Goal: Information Seeking & Learning: Learn about a topic

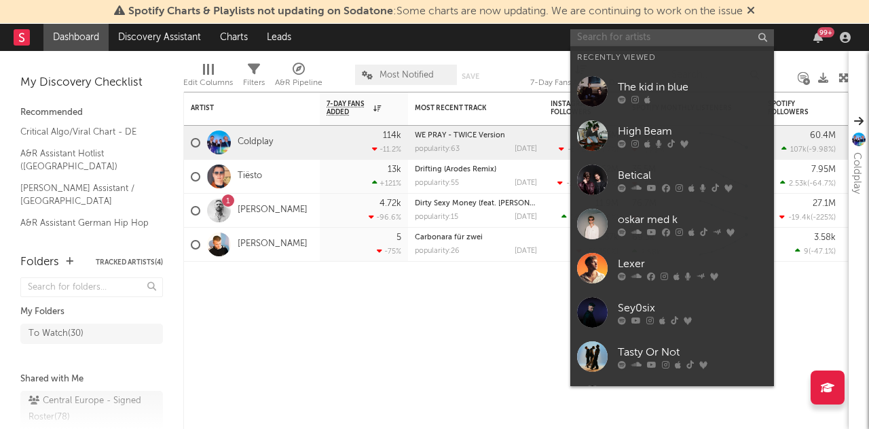
click at [675, 43] on input "text" at bounding box center [673, 37] width 204 height 17
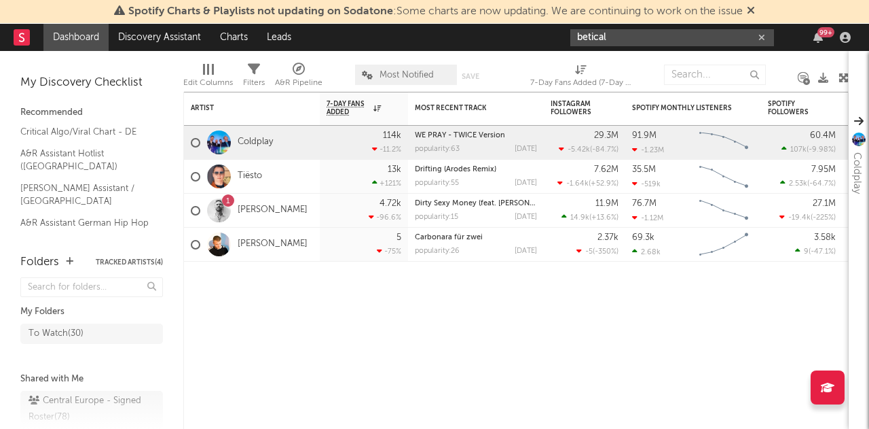
click at [612, 37] on input "betical" at bounding box center [673, 37] width 204 height 17
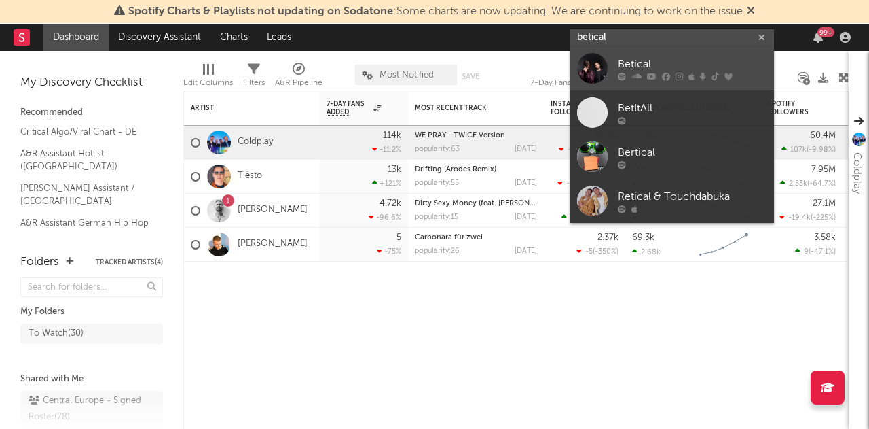
type input "betical"
click at [623, 60] on div "Betical" at bounding box center [692, 64] width 149 height 16
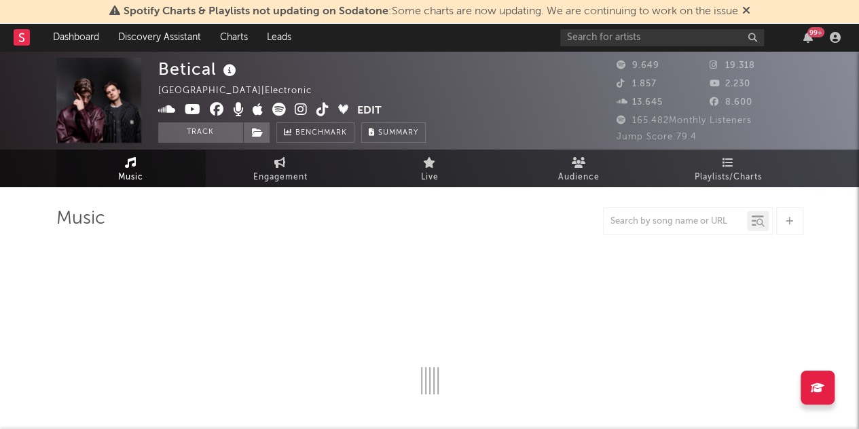
select select "6m"
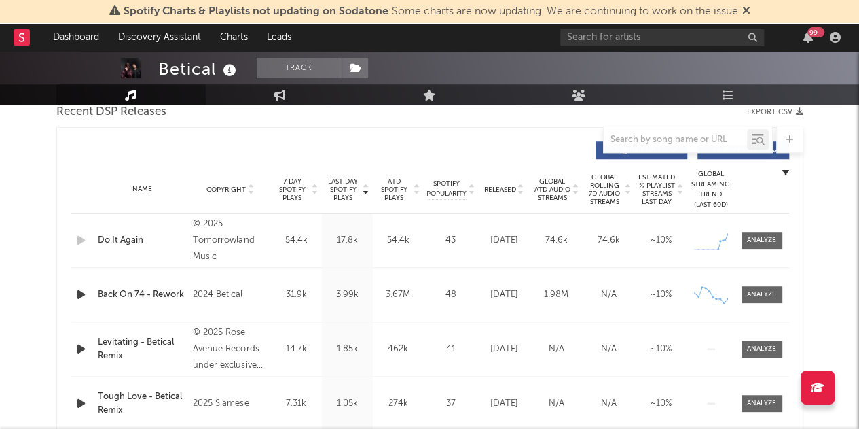
scroll to position [499, 0]
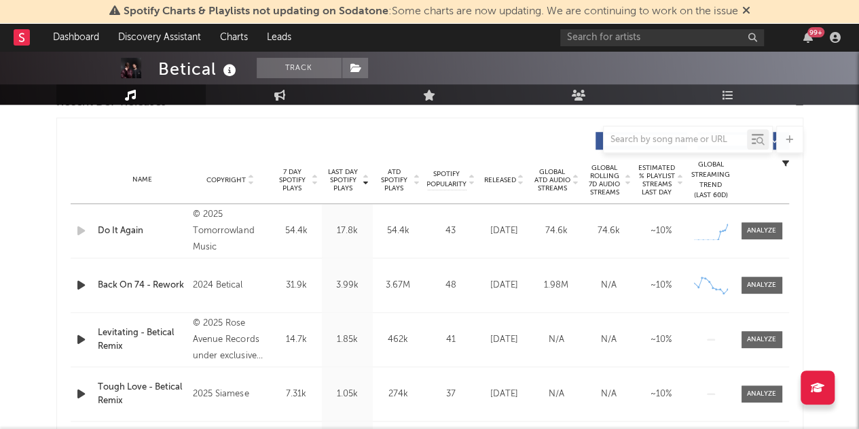
click at [518, 181] on icon at bounding box center [521, 182] width 7 height 5
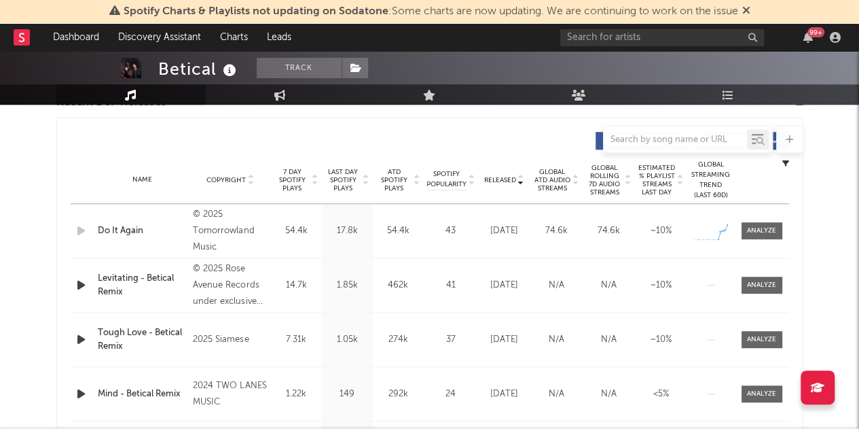
click at [364, 183] on icon at bounding box center [366, 182] width 7 height 5
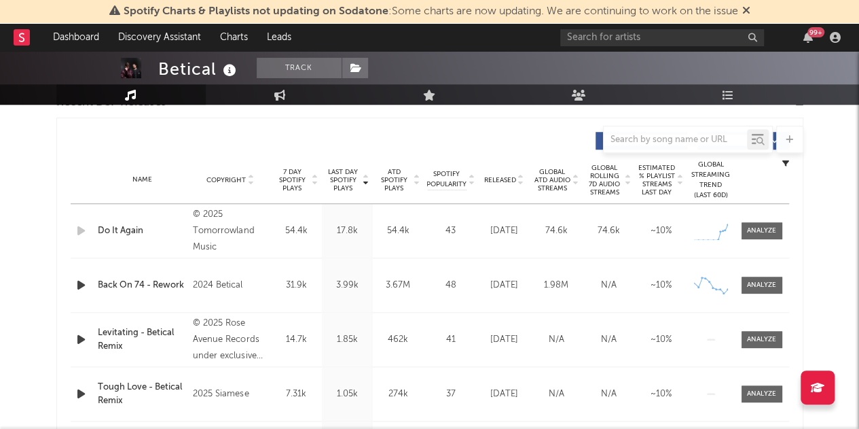
click at [784, 230] on div at bounding box center [762, 230] width 54 height 17
click at [773, 230] on div at bounding box center [761, 230] width 29 height 10
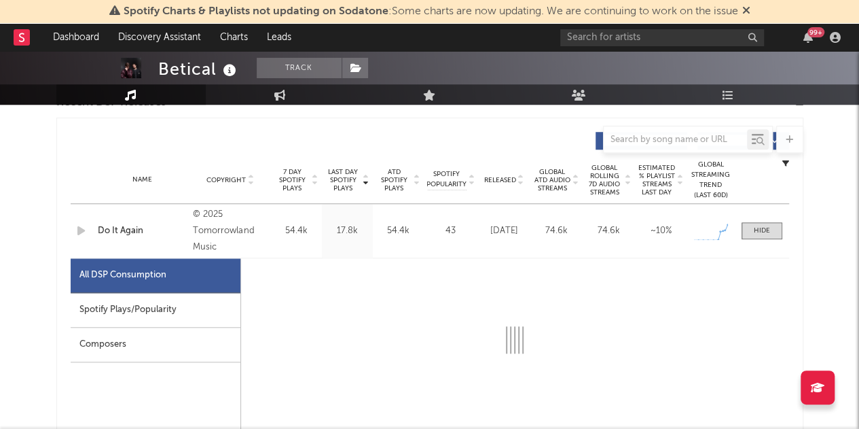
select select "1w"
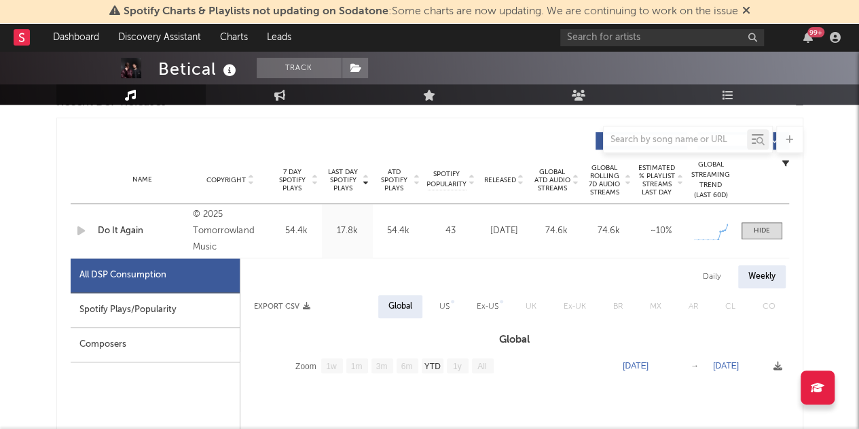
click at [170, 308] on div "Spotify Plays/Popularity" at bounding box center [155, 310] width 169 height 35
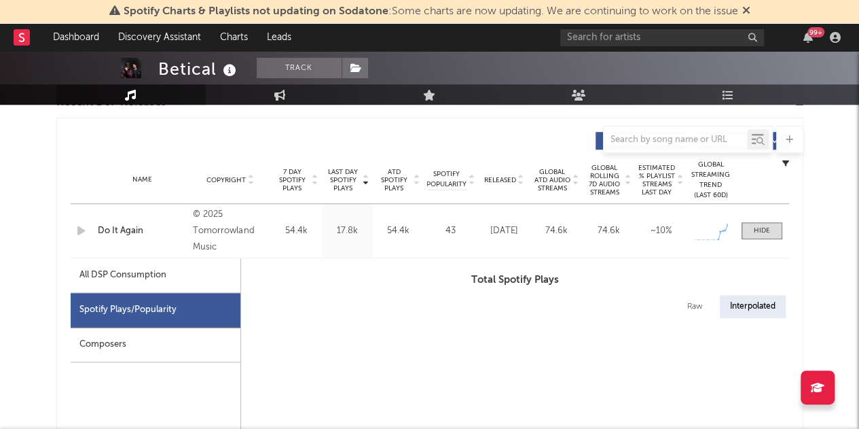
select select "1w"
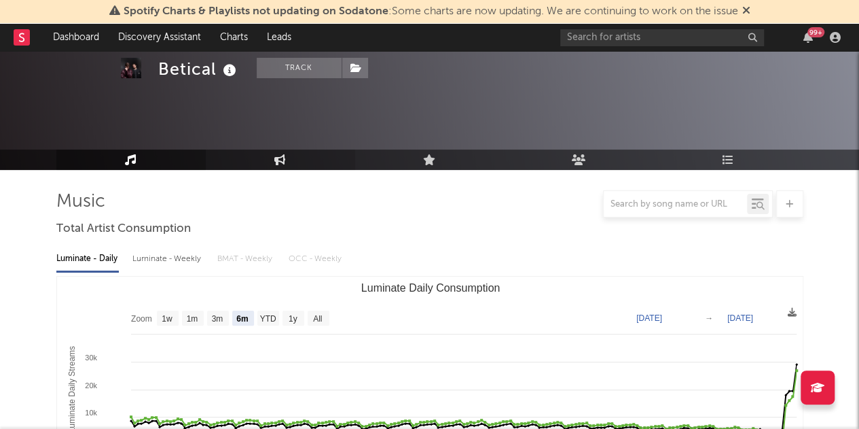
scroll to position [0, 0]
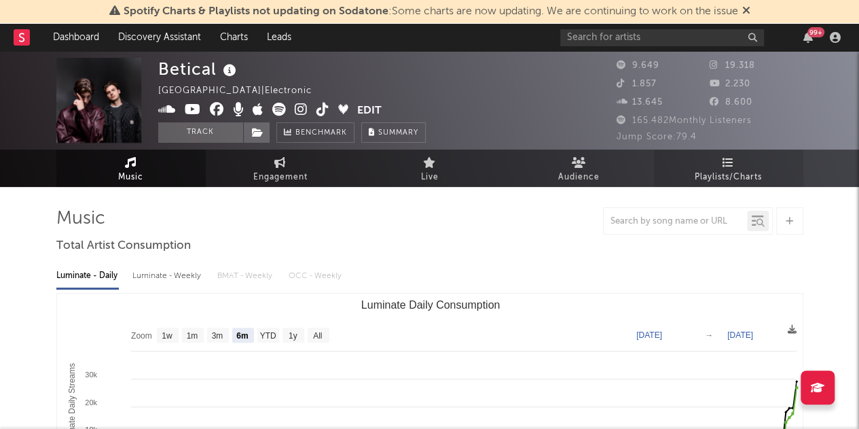
click at [704, 160] on link "Playlists/Charts" at bounding box center [728, 167] width 149 height 37
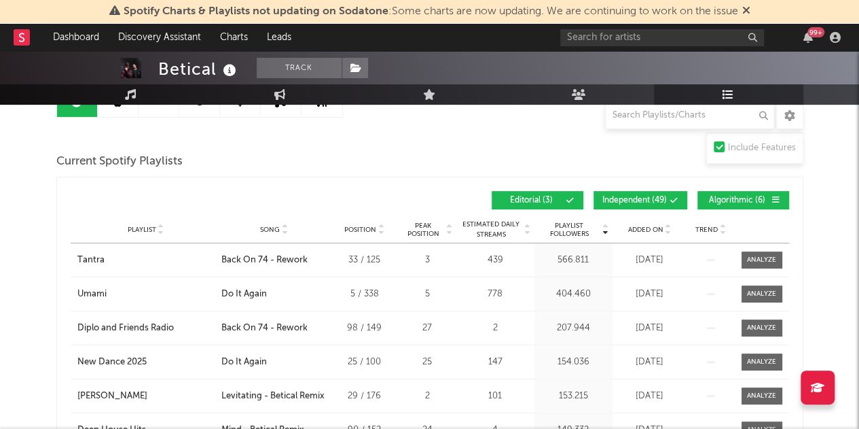
scroll to position [167, 0]
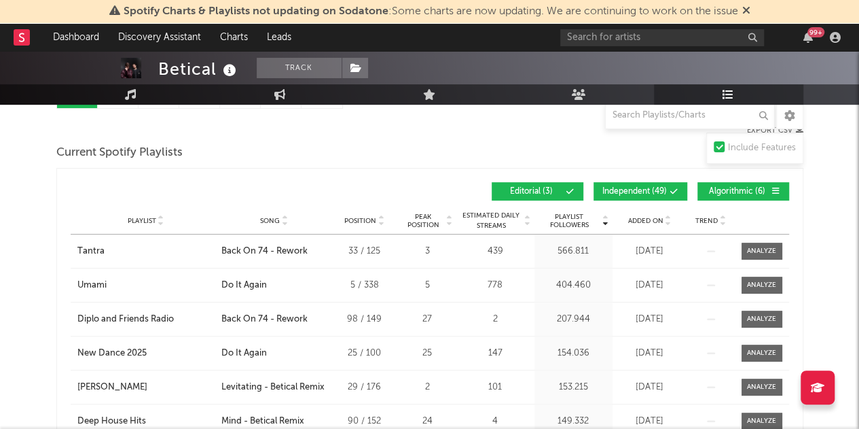
click at [283, 222] on icon at bounding box center [284, 223] width 7 height 5
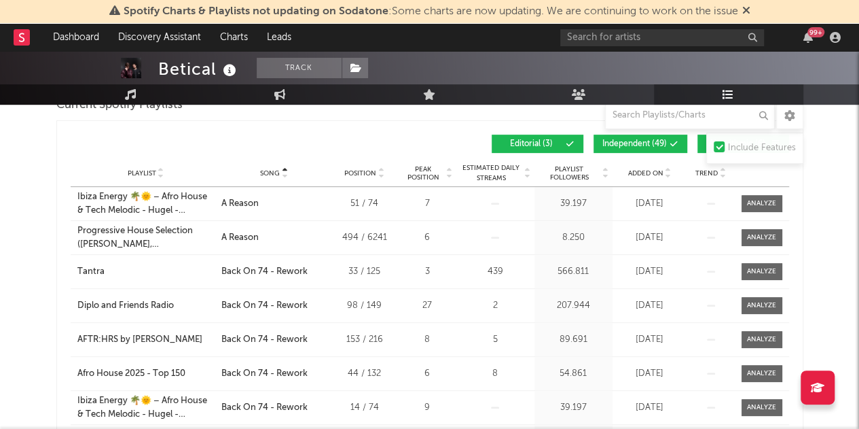
scroll to position [159, 0]
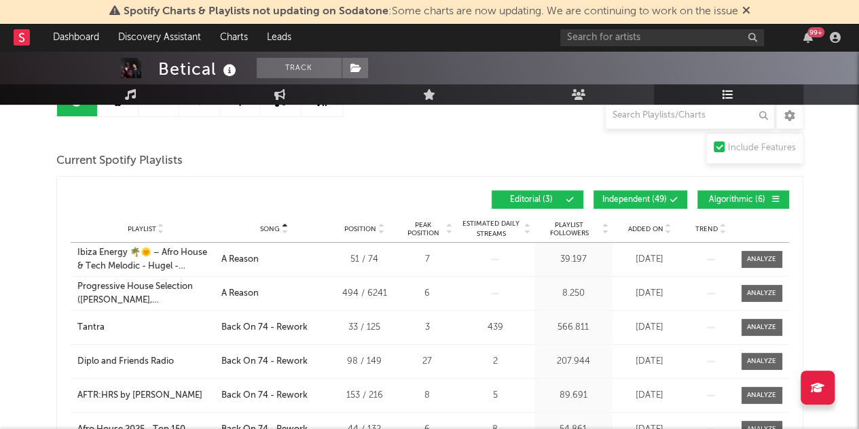
click at [669, 232] on icon at bounding box center [668, 231] width 7 height 5
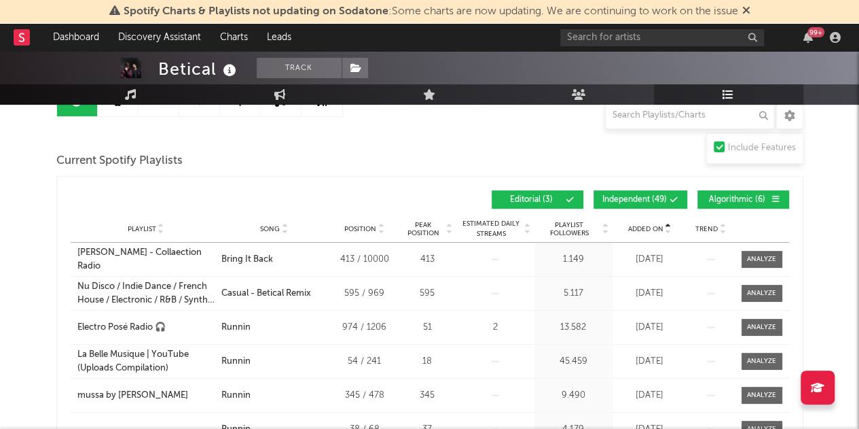
drag, startPoint x: 478, startPoint y: 310, endPoint x: 829, endPoint y: 238, distance: 357.8
click at [668, 232] on icon at bounding box center [668, 231] width 7 height 5
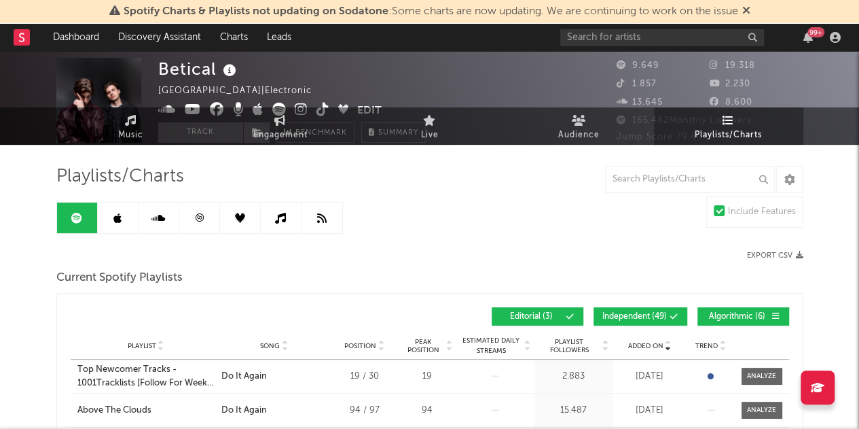
scroll to position [0, 0]
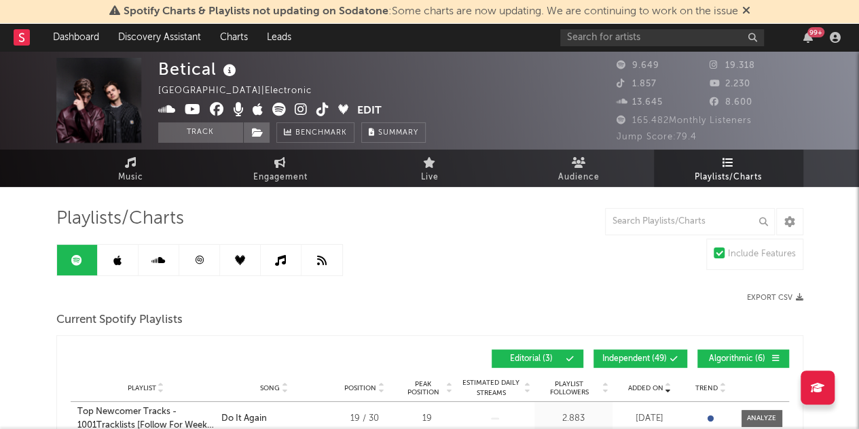
click at [282, 388] on icon at bounding box center [284, 390] width 7 height 5
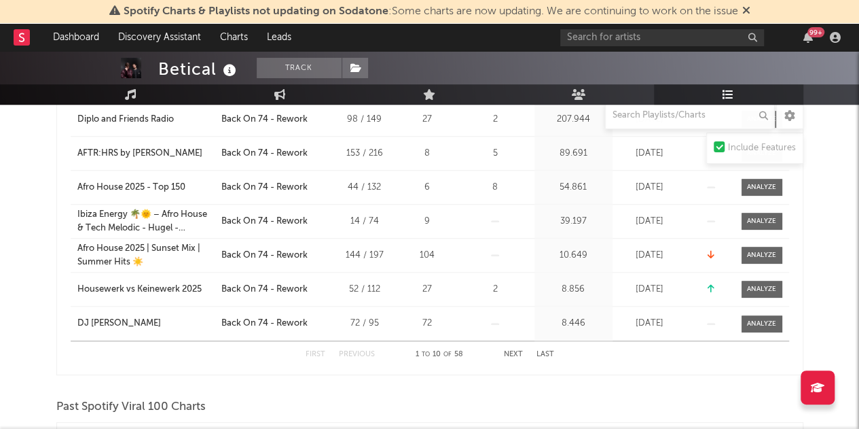
scroll to position [424, 0]
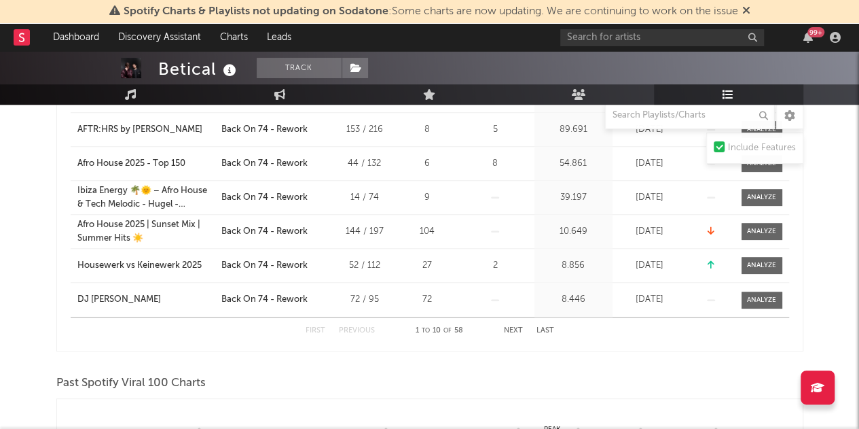
drag, startPoint x: 369, startPoint y: 365, endPoint x: 689, endPoint y: 363, distance: 319.9
click at [513, 331] on button "Next" at bounding box center [513, 330] width 19 height 7
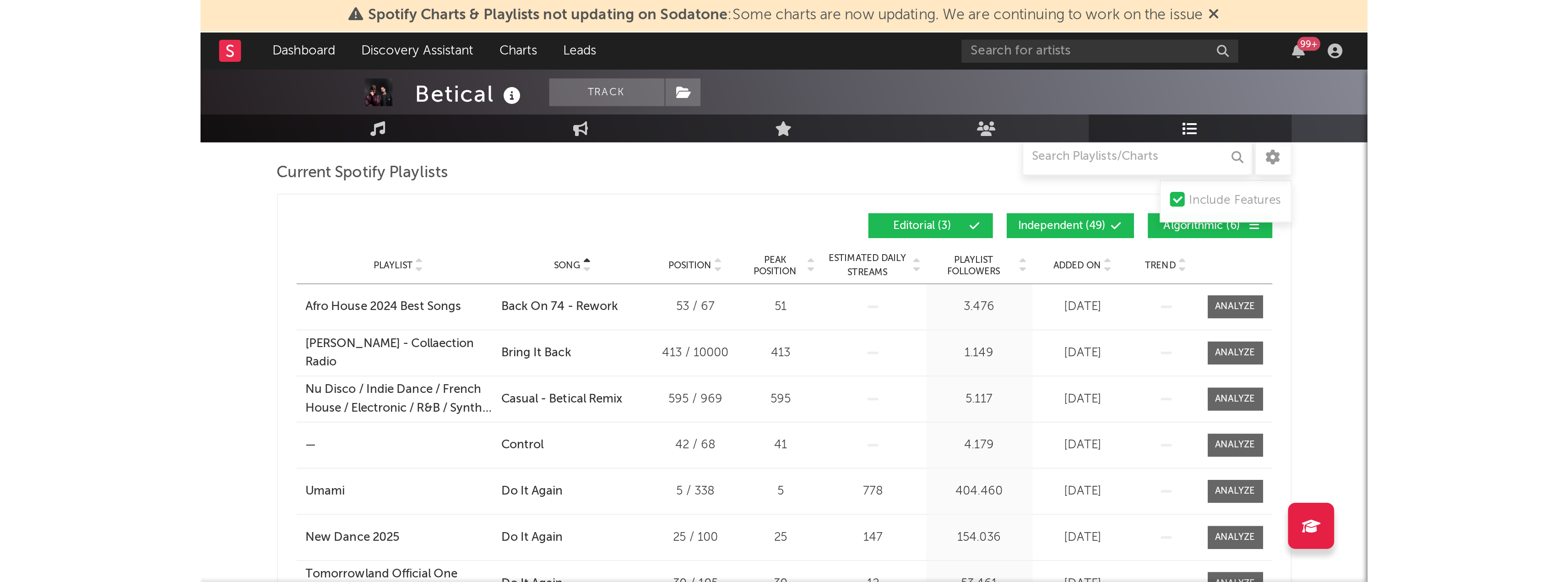
scroll to position [119, 0]
